Goal: Check status: Check status

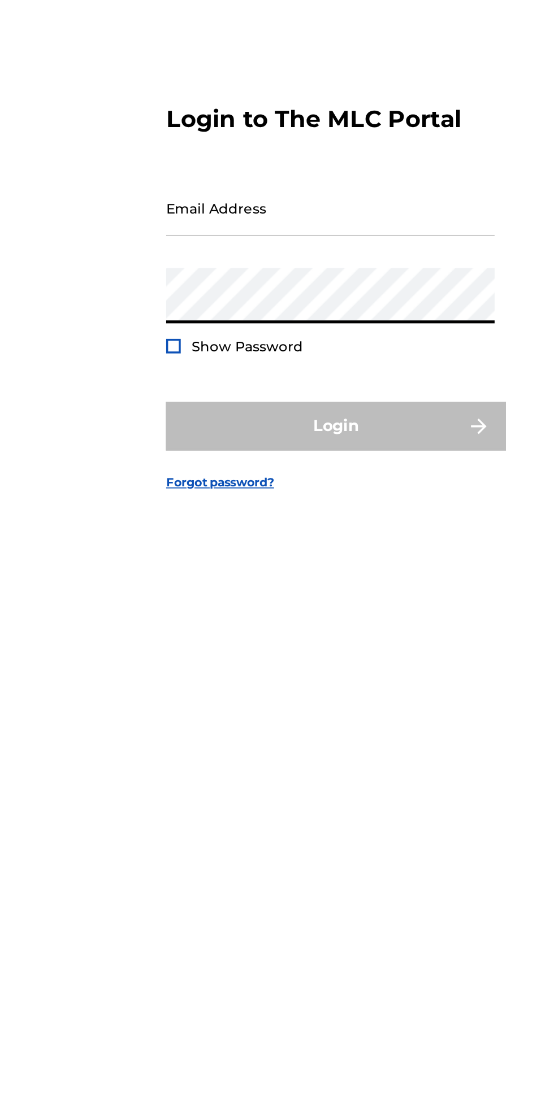
type input "[EMAIL_ADDRESS][DOMAIN_NAME]"
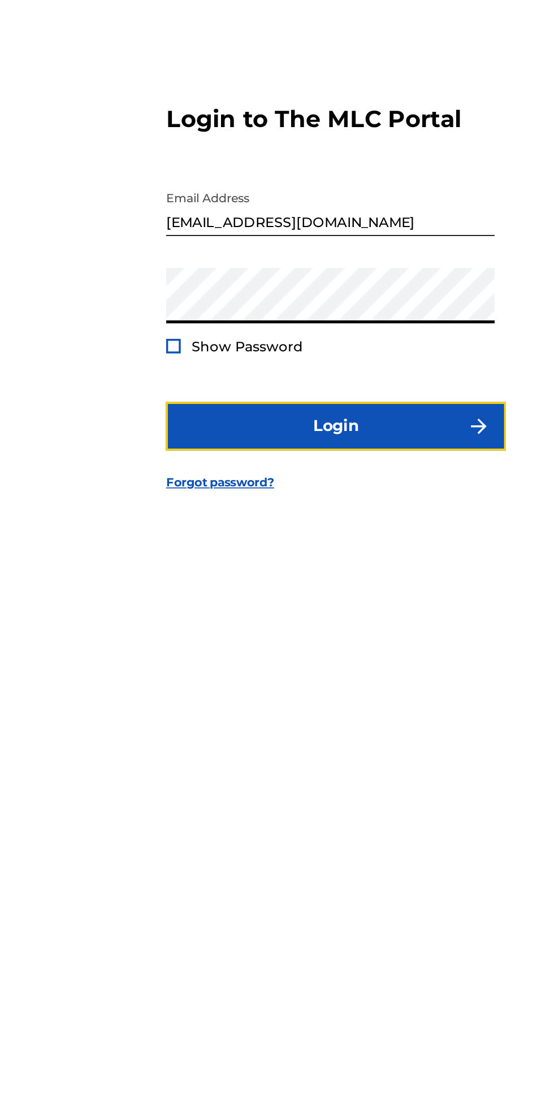
click at [209, 656] on button "Login" at bounding box center [277, 642] width 198 height 28
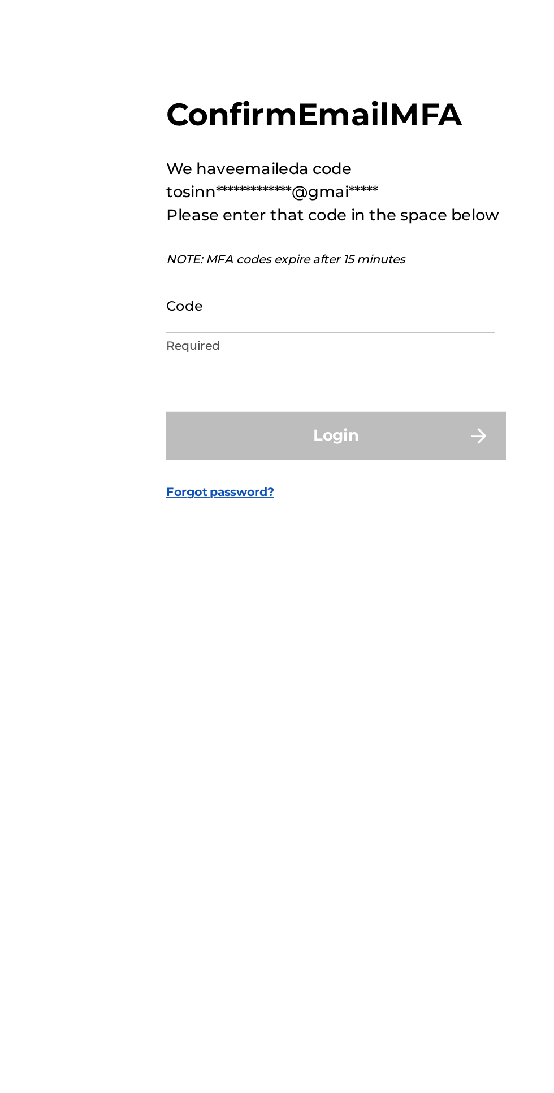
scroll to position [6, 0]
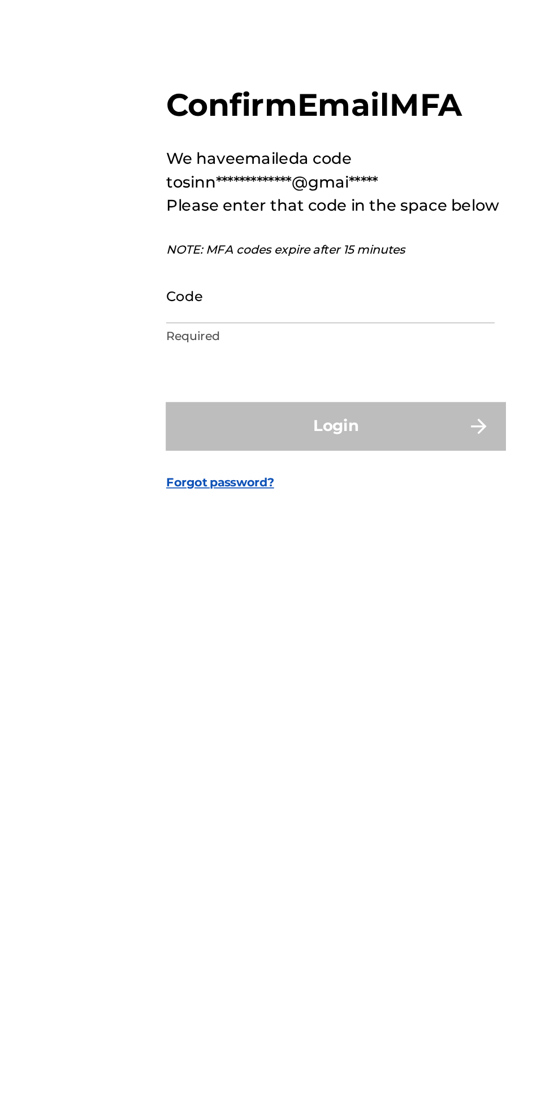
click at [272, 582] on input "Code" at bounding box center [273, 566] width 191 height 32
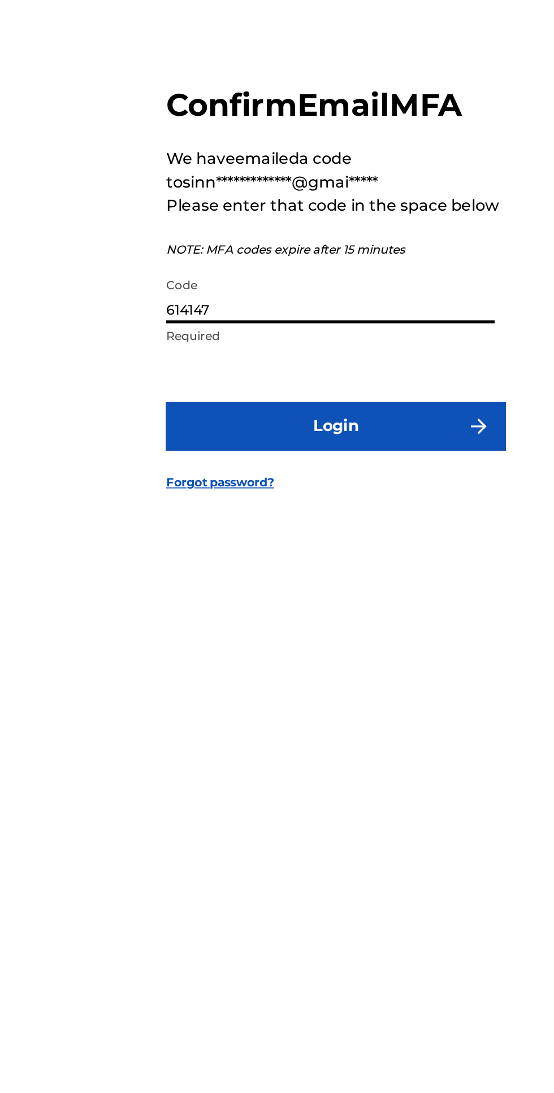
type input "614147"
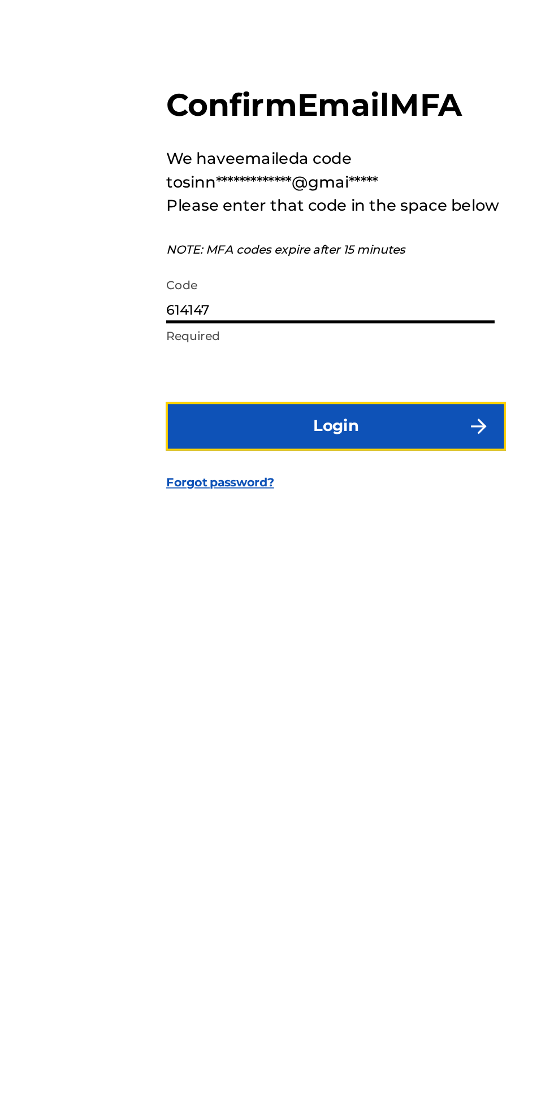
click at [326, 656] on button "Login" at bounding box center [277, 642] width 198 height 28
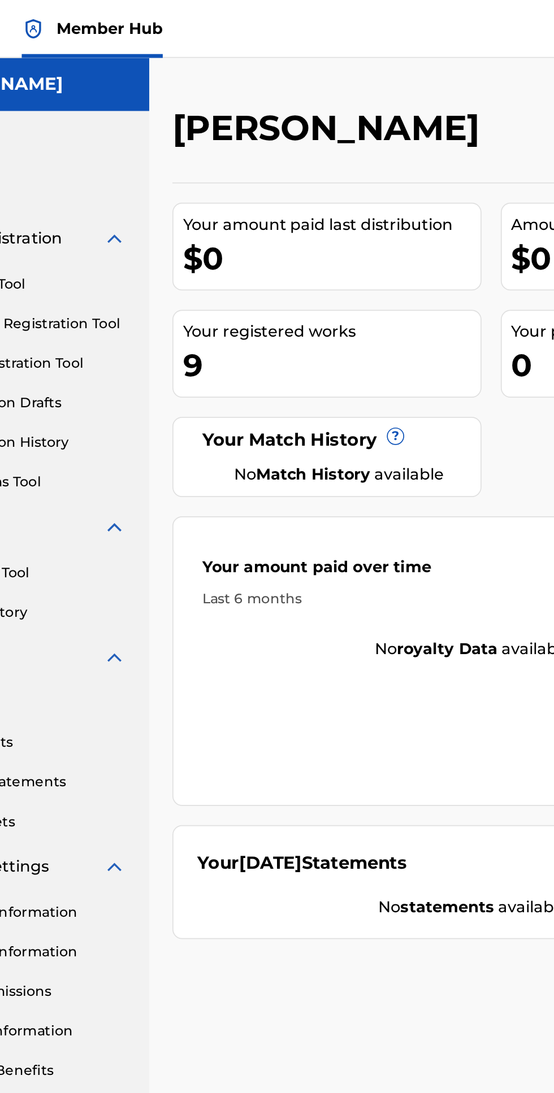
scroll to position [9, 0]
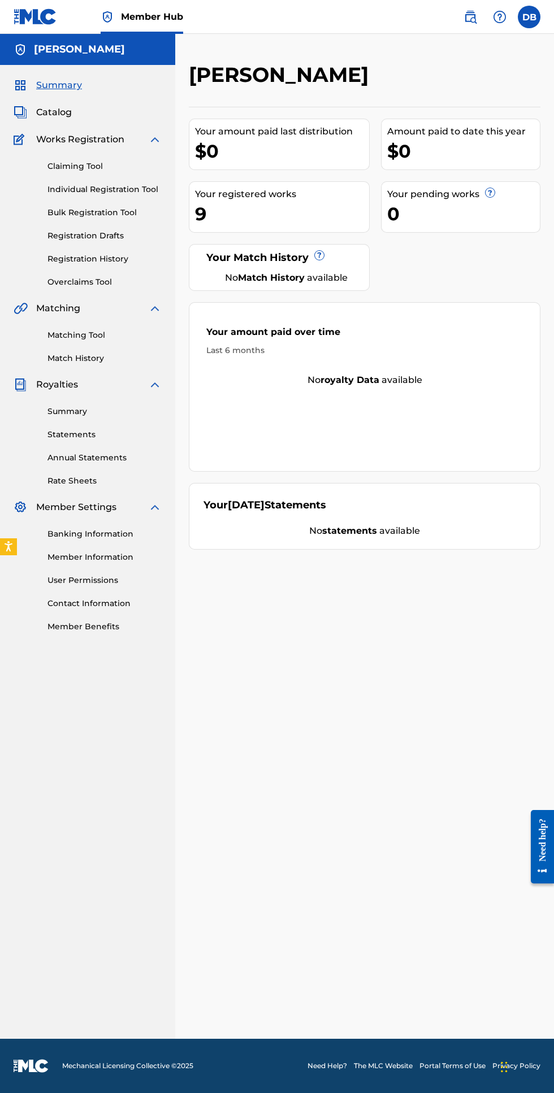
click at [124, 276] on link "Overclaims Tool" at bounding box center [104, 282] width 114 height 12
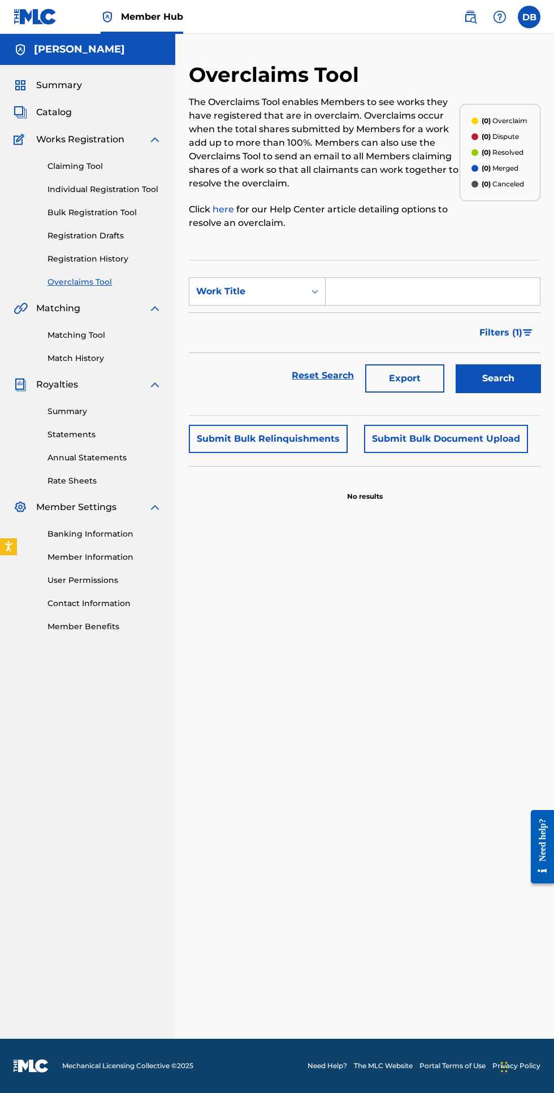
click at [111, 253] on link "Registration History" at bounding box center [104, 259] width 114 height 12
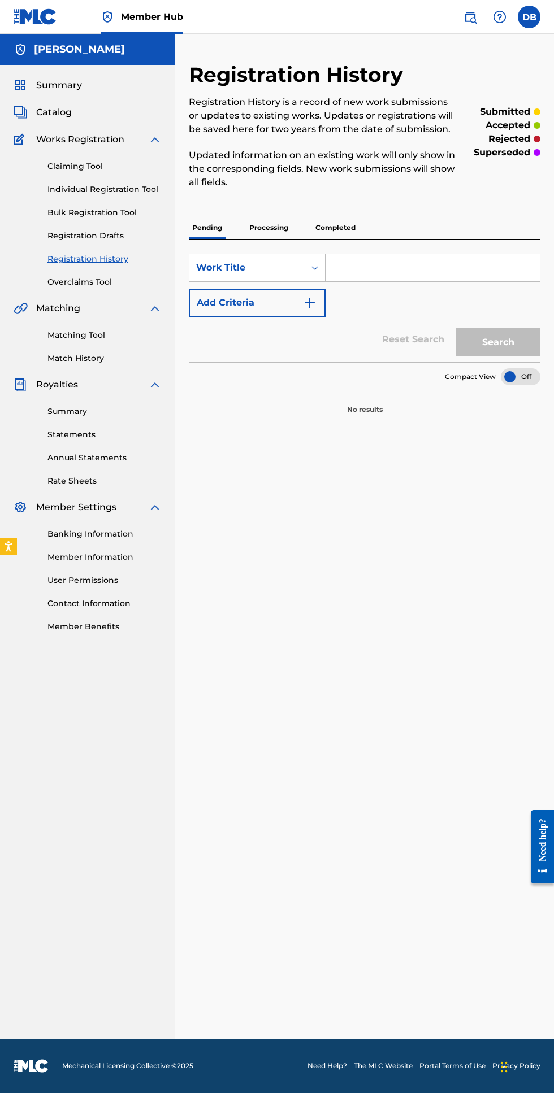
click at [272, 227] on p "Processing" at bounding box center [269, 228] width 46 height 24
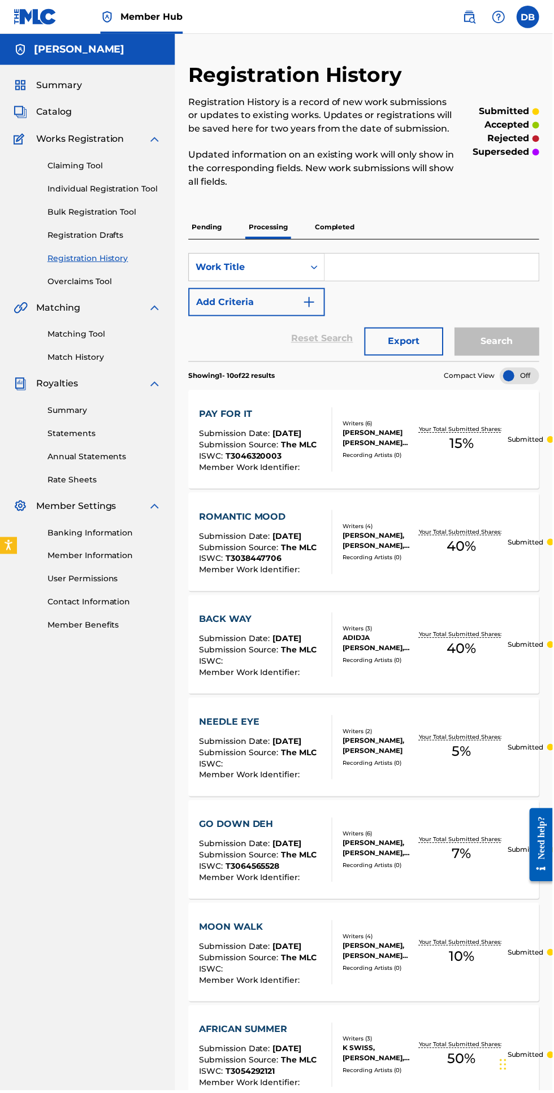
click at [340, 225] on p "Completed" at bounding box center [335, 228] width 47 height 24
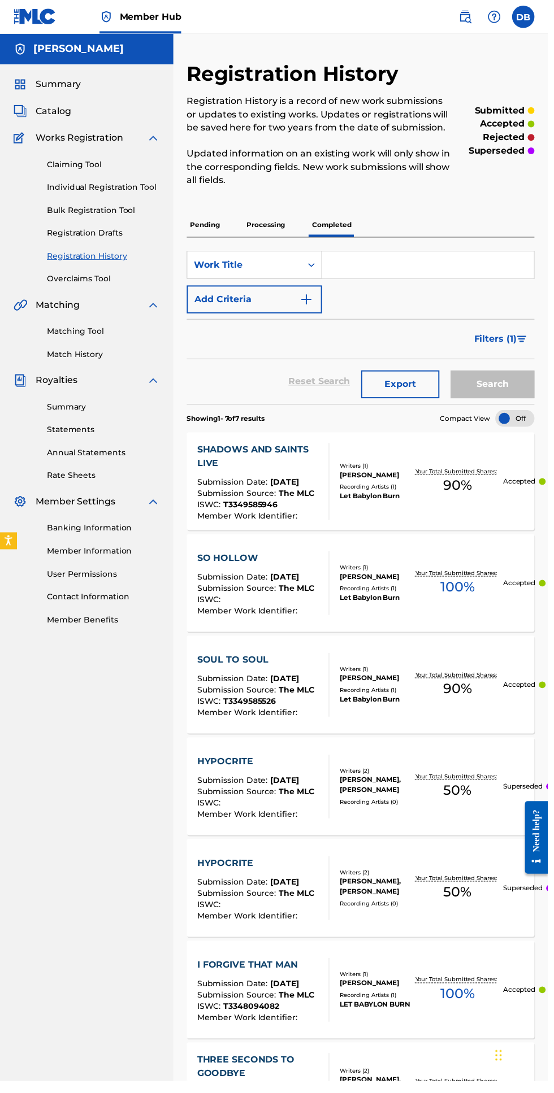
click at [103, 88] on div "Summary" at bounding box center [88, 86] width 148 height 14
click at [53, 88] on span "Summary" at bounding box center [59, 86] width 46 height 14
